Goal: Information Seeking & Learning: Learn about a topic

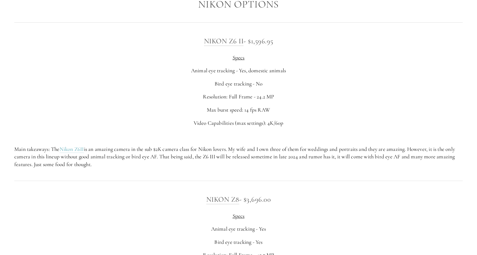
scroll to position [974, 0]
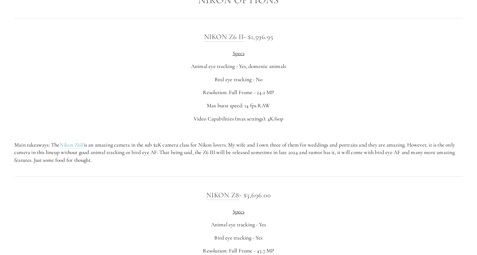
drag, startPoint x: 158, startPoint y: 152, endPoint x: 260, endPoint y: 160, distance: 101.7
click at [260, 160] on p "Main takeaways: The Nikon Z6II is an amazing camera in the sub $2K camera class…" at bounding box center [238, 152] width 448 height 23
click at [255, 155] on p "Main takeaways: The Nikon Z6II is an amazing camera in the sub $2K camera class…" at bounding box center [238, 152] width 448 height 23
drag, startPoint x: 219, startPoint y: 152, endPoint x: 206, endPoint y: 153, distance: 12.9
click at [206, 153] on p "Main takeaways: The Nikon Z6II is an amazing camera in the sub $2K camera class…" at bounding box center [238, 152] width 448 height 23
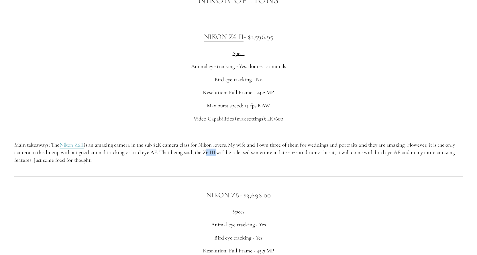
copy p "Z6 III"
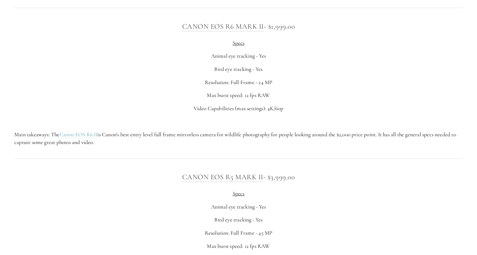
scroll to position [1976, 0]
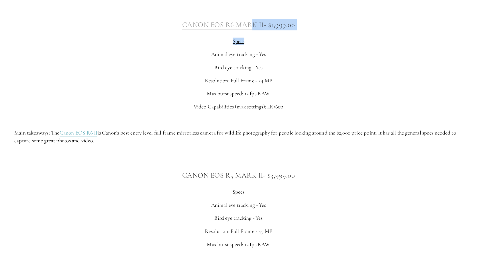
drag, startPoint x: 264, startPoint y: 31, endPoint x: 248, endPoint y: 20, distance: 19.1
click at [248, 20] on div "Canon EOS R6 [PERSON_NAME] - $1,999.00 Specs Animal eye tracking - Yes Bird eye…" at bounding box center [238, 81] width 448 height 125
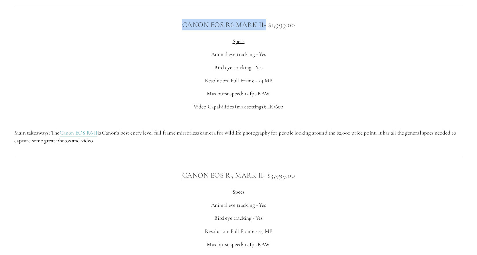
drag, startPoint x: 264, startPoint y: 26, endPoint x: 176, endPoint y: 15, distance: 88.6
click at [178, 21] on h3 "Canon EOS R6 [PERSON_NAME] - $1,999.00" at bounding box center [238, 24] width 448 height 11
copy h3 "Canon EOS R6 Mark II"
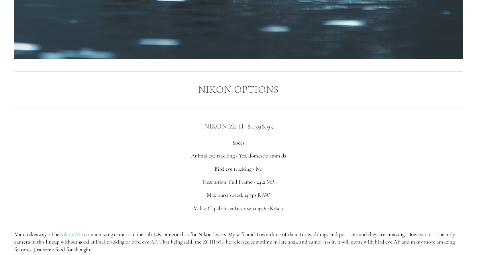
scroll to position [917, 0]
